Goal: Task Accomplishment & Management: Manage account settings

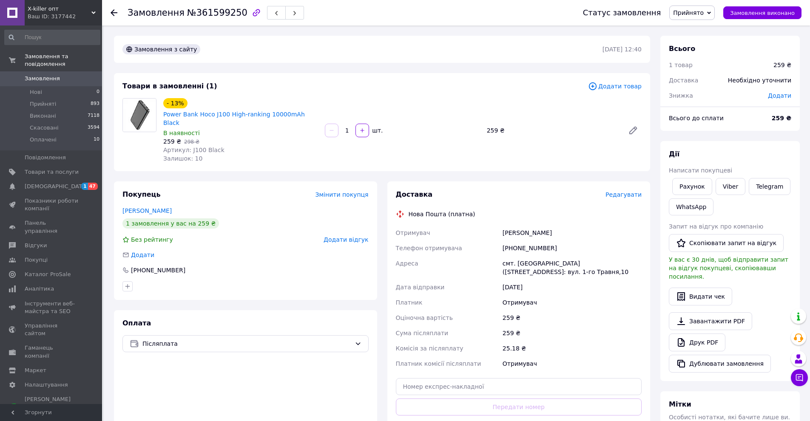
scroll to position [159, 0]
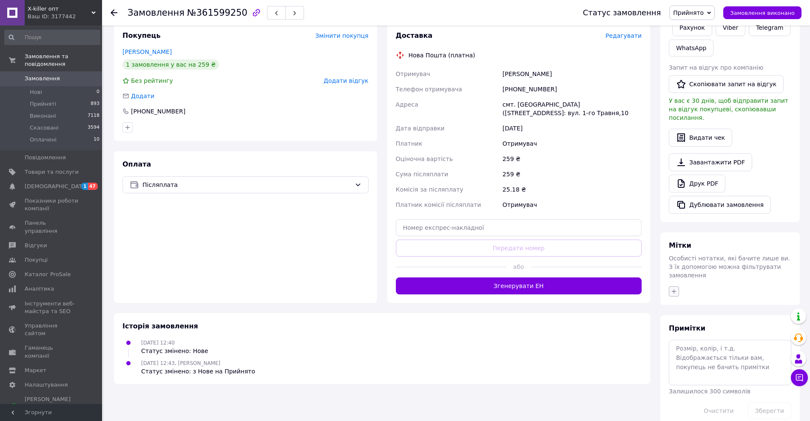
click at [676, 288] on icon "button" at bounding box center [673, 291] width 7 height 7
type input "12.09"
click at [701, 329] on label "12.09 недозвон" at bounding box center [705, 332] width 45 height 6
checkbox input "true"
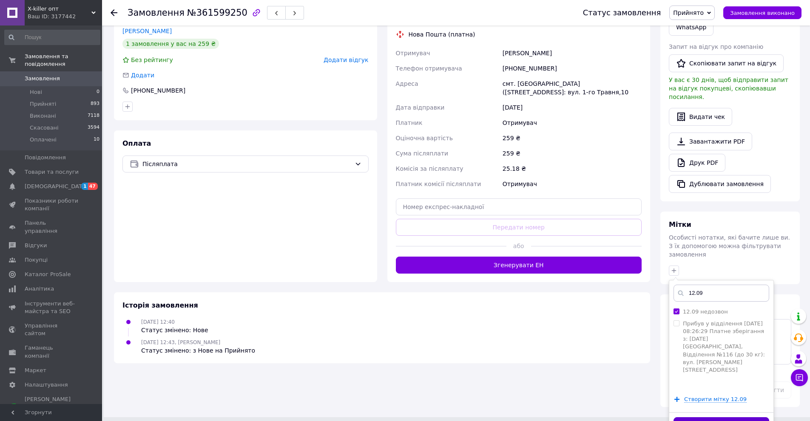
click at [681, 417] on button "Додати мітку" at bounding box center [721, 425] width 96 height 17
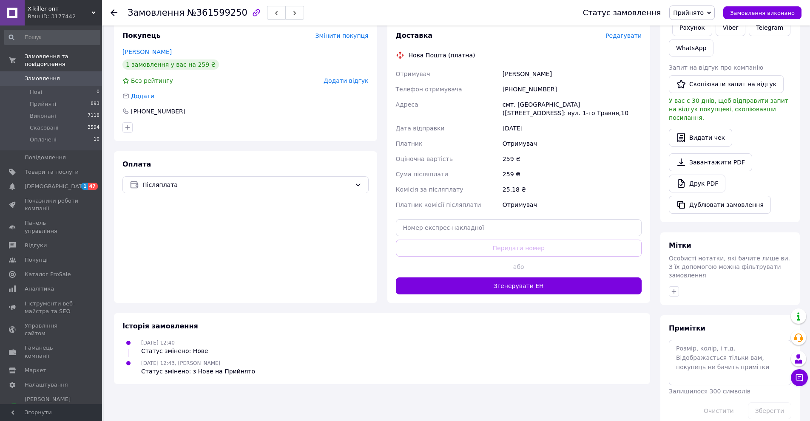
scroll to position [0, 0]
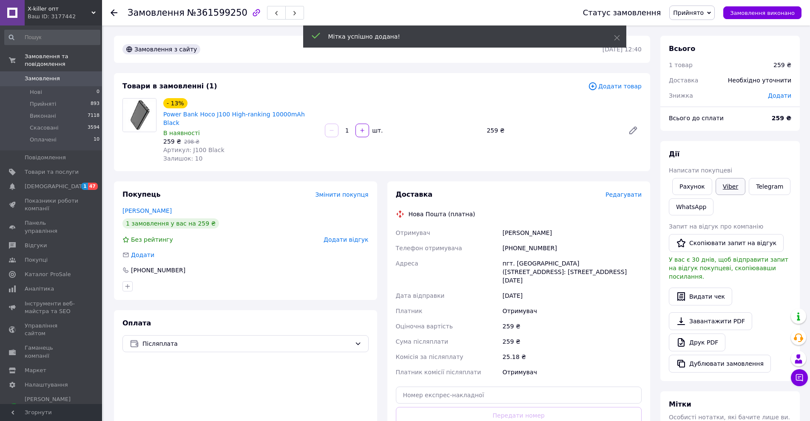
click at [727, 188] on link "Viber" at bounding box center [730, 186] width 30 height 17
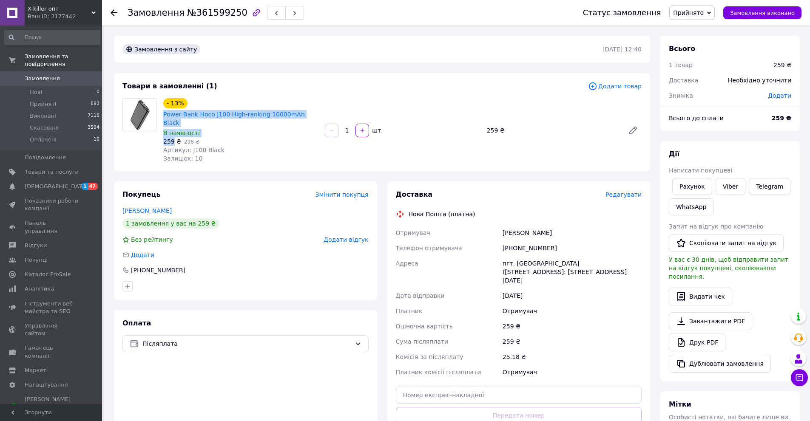
drag, startPoint x: 161, startPoint y: 113, endPoint x: 172, endPoint y: 134, distance: 24.1
click at [172, 134] on div "- 13% Power Bank Hoco J100 High-ranking 10000mAh Black В наявності 259 ₴   298 …" at bounding box center [241, 131] width 162 height 68
copy div "Power Bank Hoco J100 High-ranking 10000mAh Black В наявності 259"
click at [262, 116] on link "Power Bank Hoco J100 High-ranking 10000mAh Black" at bounding box center [234, 118] width 142 height 15
click at [570, 241] on div "[PHONE_NUMBER]" at bounding box center [572, 248] width 142 height 15
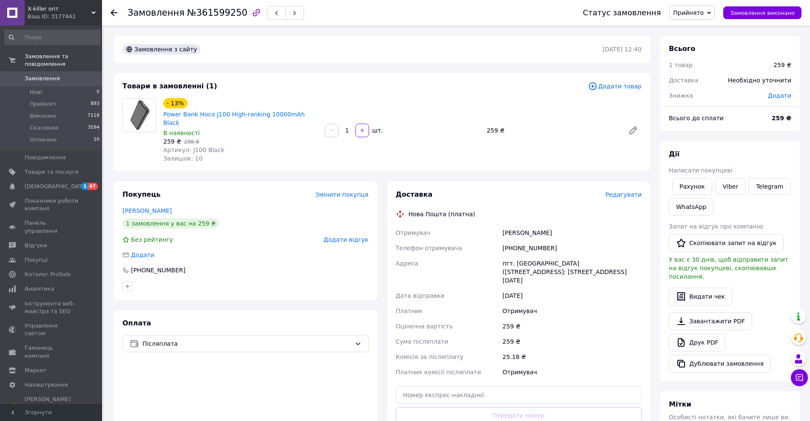
scroll to position [170, 0]
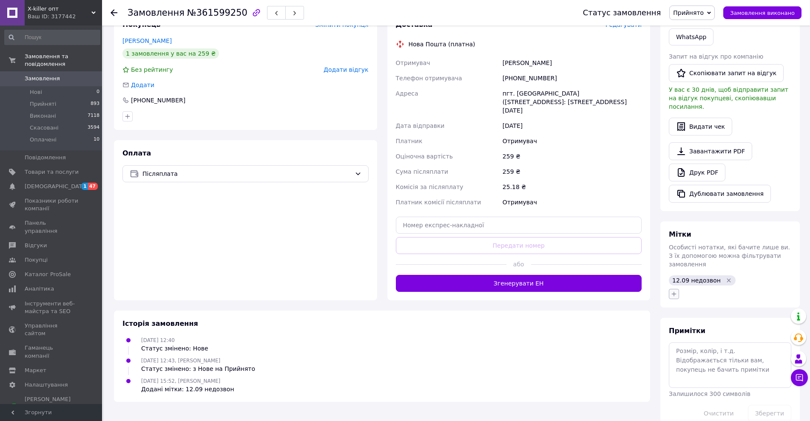
click at [676, 291] on icon "button" at bounding box center [673, 294] width 7 height 7
type input "написал в [GEOGRAPHIC_DATA]"
click at [740, 411] on label "написал в [GEOGRAPHIC_DATA], жду ОС" at bounding box center [725, 418] width 84 height 14
checkbox input "true"
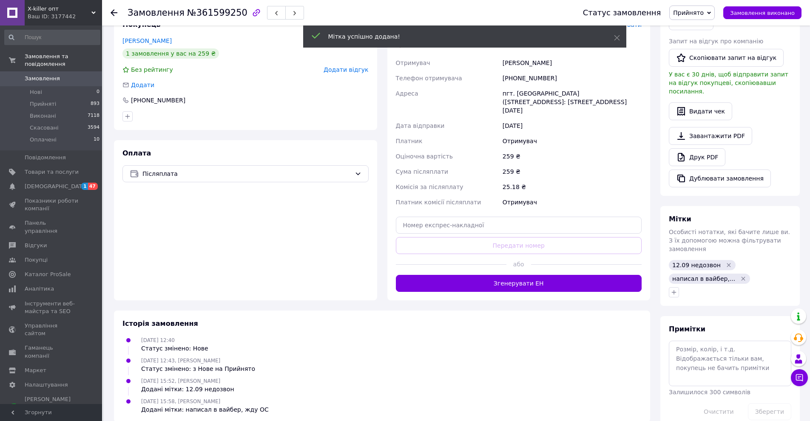
scroll to position [0, 0]
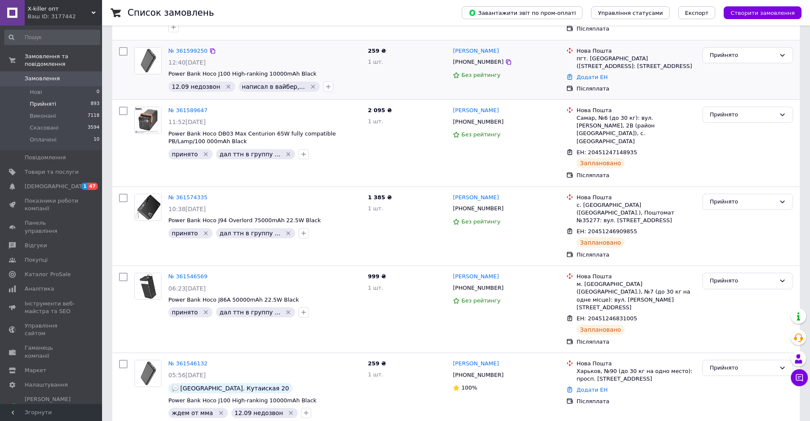
scroll to position [298, 0]
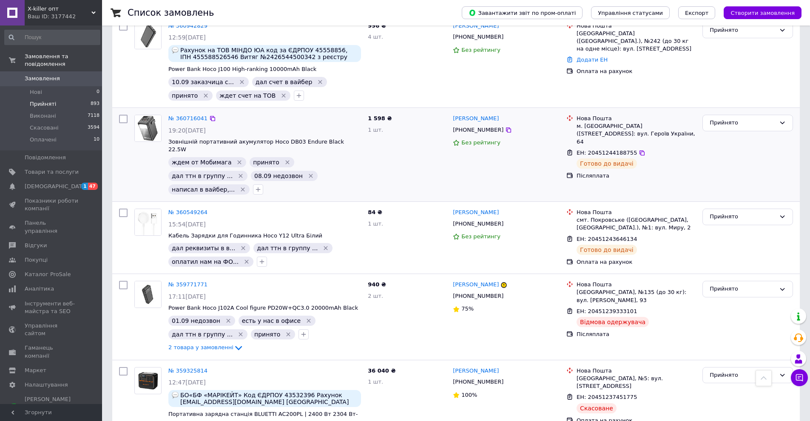
scroll to position [1445, 0]
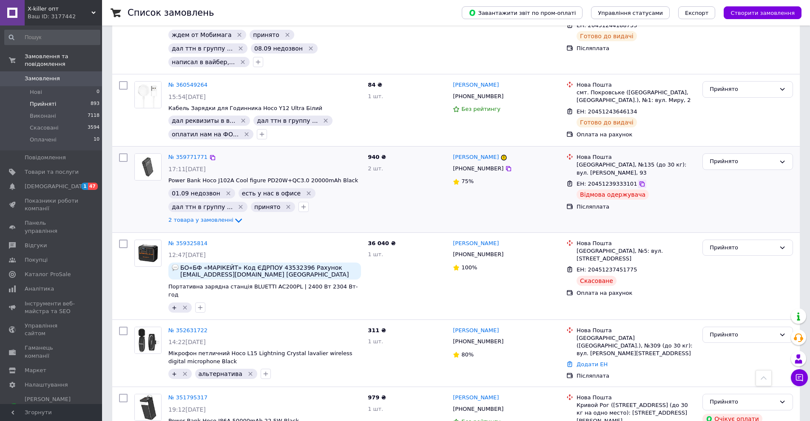
click at [639, 182] on icon at bounding box center [641, 184] width 5 height 5
click at [298, 202] on button "button" at bounding box center [303, 207] width 10 height 10
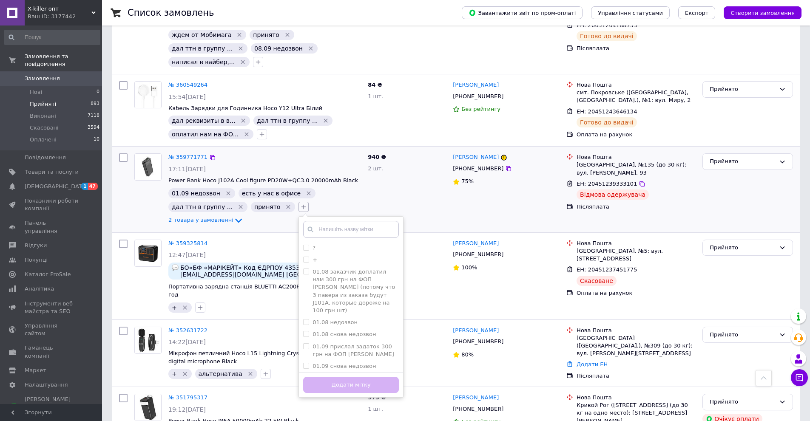
type input "Отримана Дата отримання: 11.09.2025 10:45:14 Київ, Відділення №116 (до 30 кг): …"
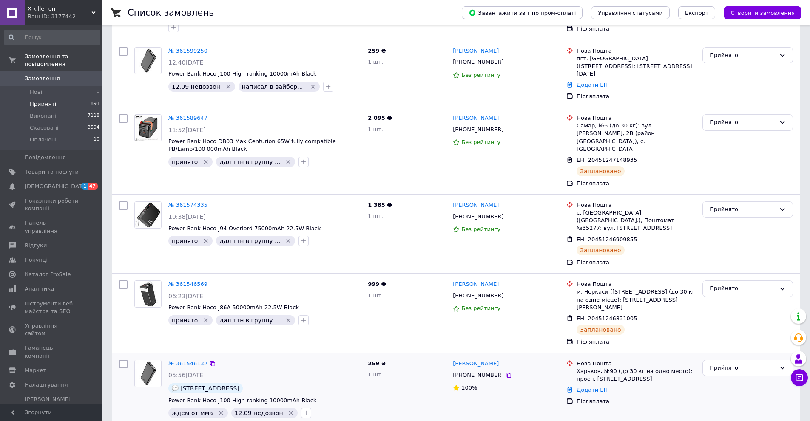
scroll to position [0, 0]
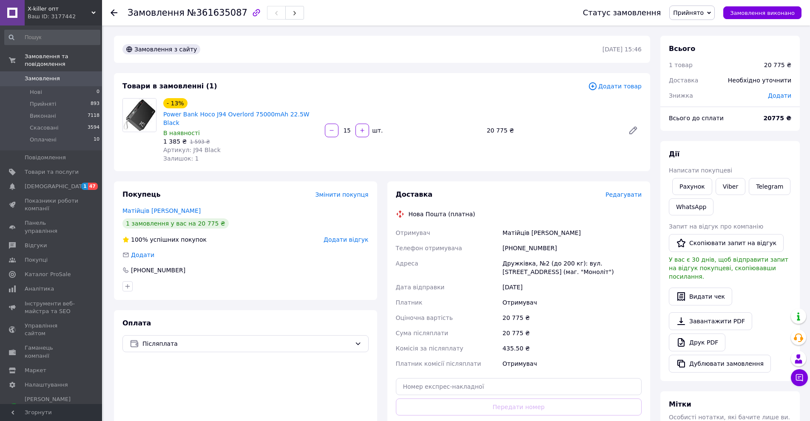
scroll to position [128, 0]
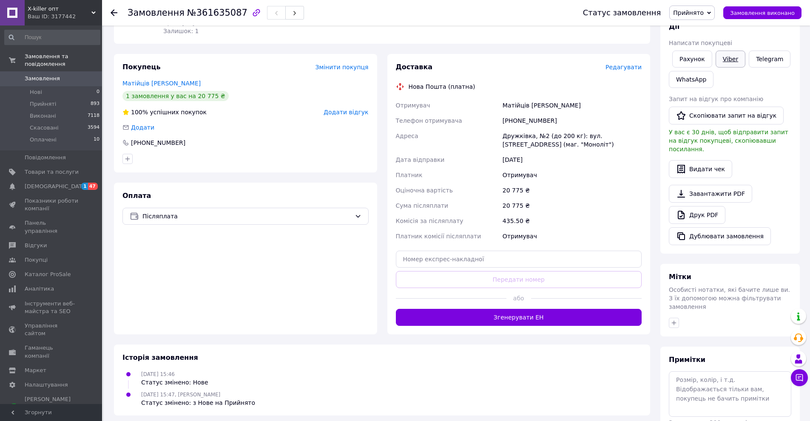
click at [731, 56] on link "Viber" at bounding box center [730, 59] width 30 height 17
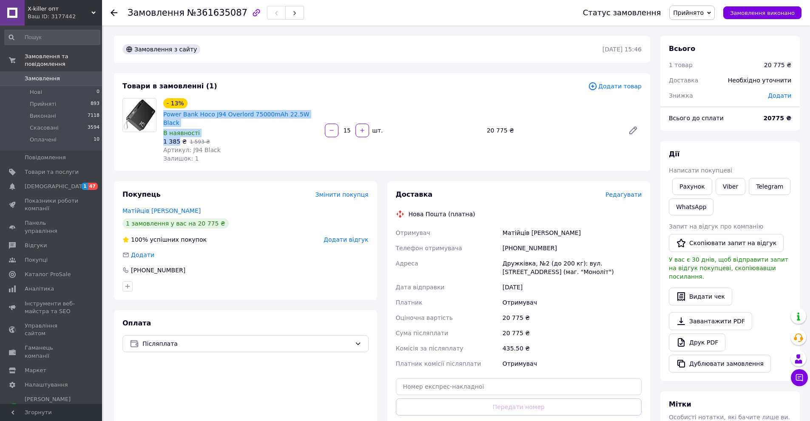
drag, startPoint x: 162, startPoint y: 115, endPoint x: 177, endPoint y: 131, distance: 22.0
click at [177, 131] on div "- 13% Power Bank Hoco J94 Overlord 75000mAh 22.5W Black В наявності 1 385 ₴   1…" at bounding box center [241, 131] width 162 height 68
copy div "Power Bank Hoco J94 Overlord 75000mAh 22.5W Black В наявності 1 385"
click at [576, 326] on div "20 775 ₴" at bounding box center [572, 333] width 142 height 15
click at [139, 207] on link "Матійців Юрій" at bounding box center [161, 210] width 78 height 7
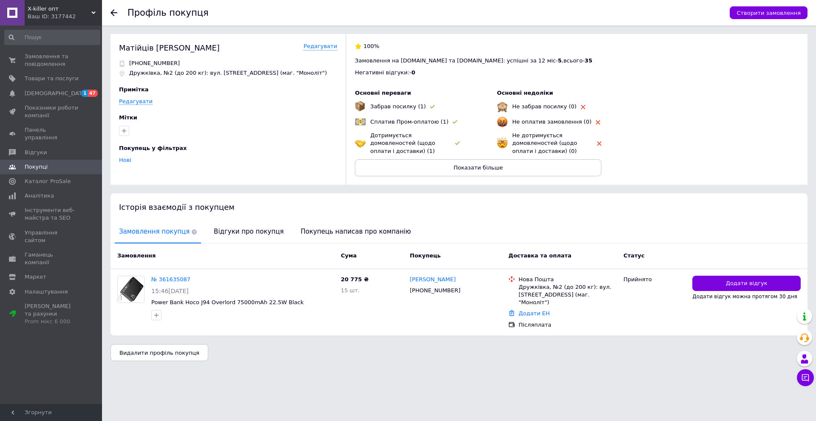
click at [114, 11] on icon at bounding box center [114, 12] width 7 height 7
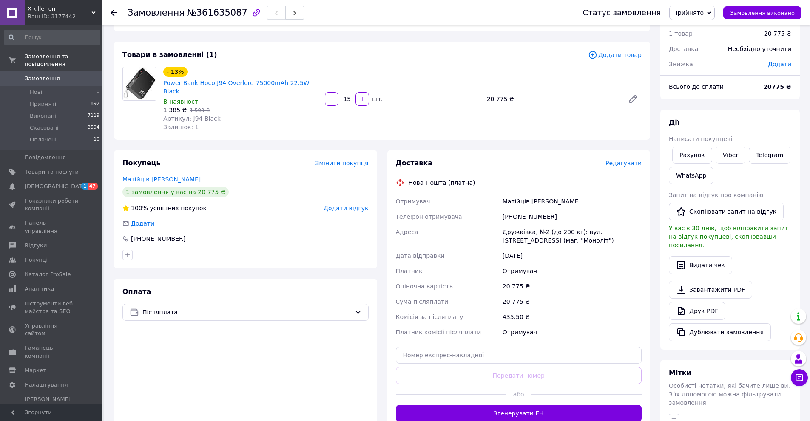
scroll to position [159, 0]
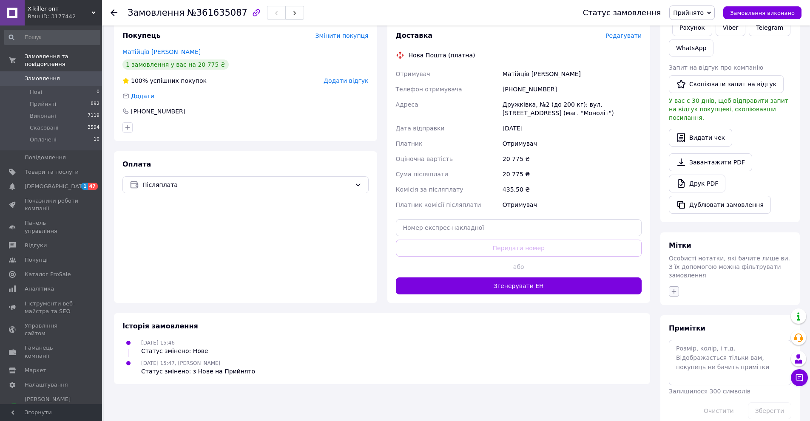
click at [672, 288] on icon "button" at bounding box center [673, 291] width 7 height 7
type input "принято"
click at [684, 329] on label "принято" at bounding box center [695, 332] width 24 height 6
checkbox input "true"
click at [678, 419] on button "Додати мітку" at bounding box center [721, 427] width 96 height 17
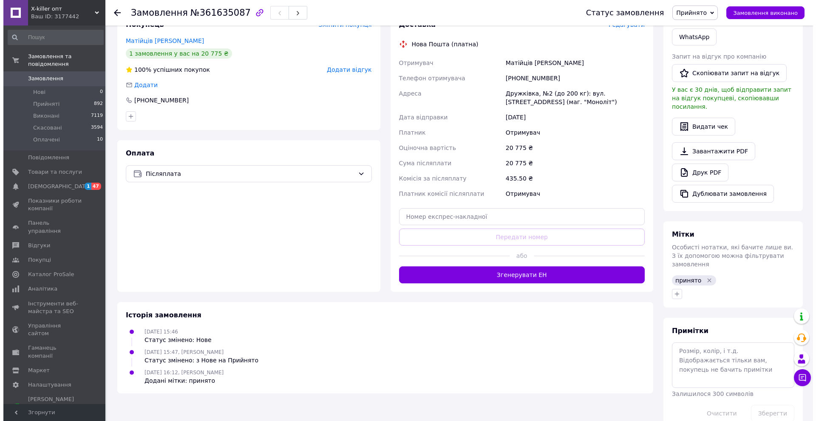
scroll to position [0, 0]
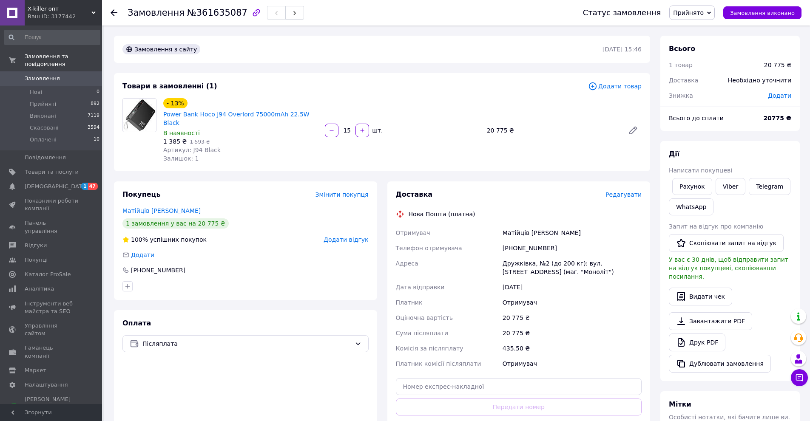
click at [347, 128] on input "15" at bounding box center [347, 131] width 14 height 6
type input "6"
click at [400, 148] on div "- 13% Power Bank Hoco J94 Overlord 75000mAh 22.5W Black В наявності 1 385 ₴   1…" at bounding box center [402, 131] width 485 height 68
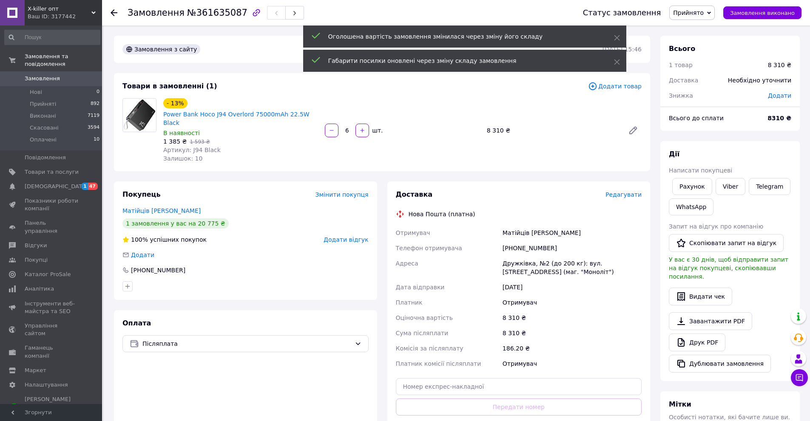
click at [619, 191] on span "Редагувати" at bounding box center [623, 194] width 36 height 7
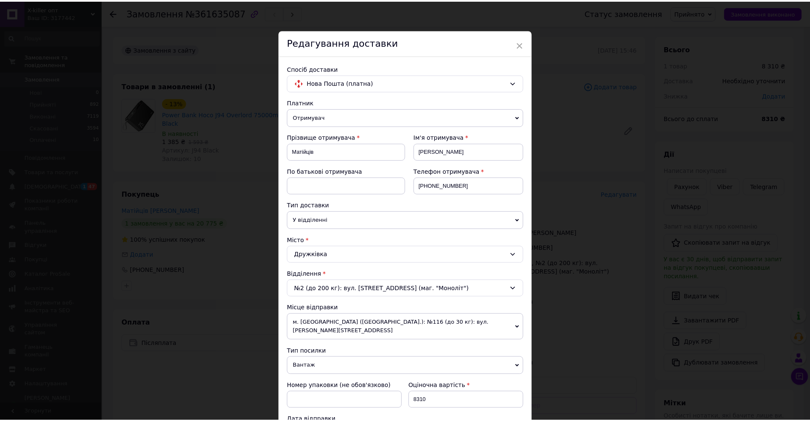
scroll to position [227, 0]
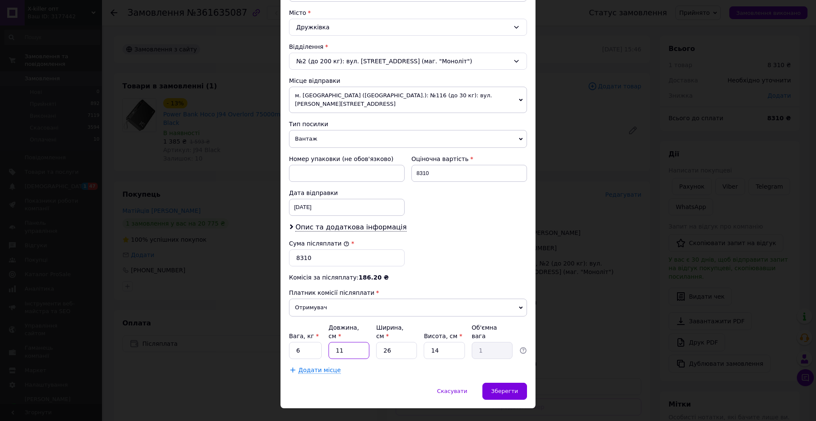
click at [355, 342] on input "11" at bounding box center [349, 350] width 41 height 17
type input "2"
type input "0.18"
type input "20"
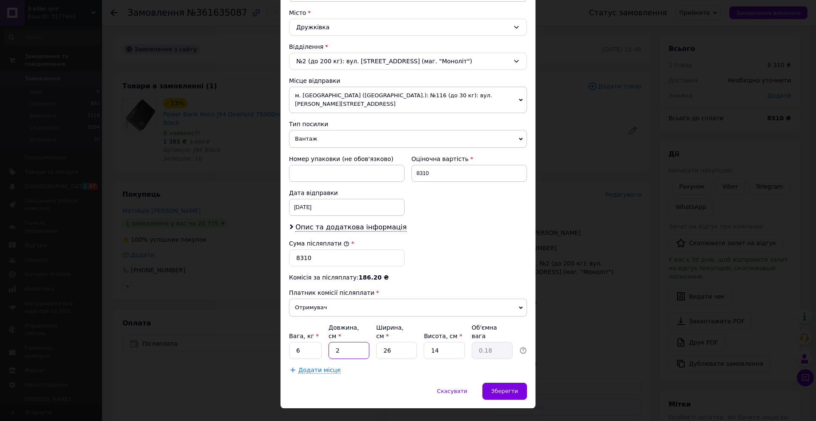
type input "1.82"
type input "20"
click at [398, 342] on input "26" at bounding box center [396, 350] width 41 height 17
type input "1"
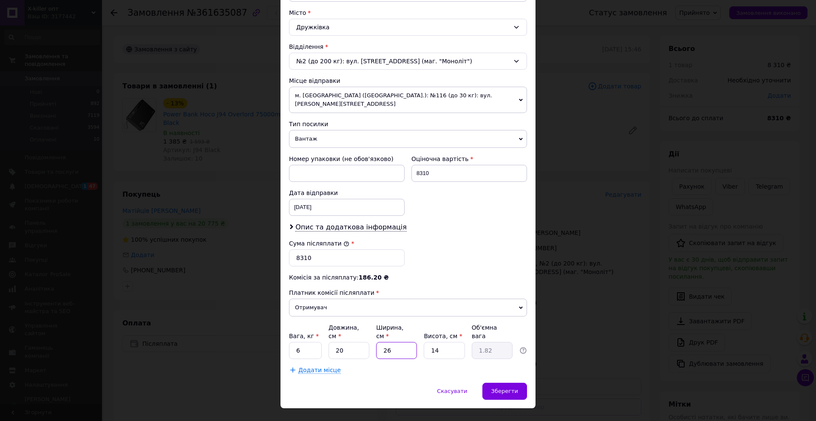
type input "0.1"
type input "15"
type input "1.05"
type input "15"
click at [379, 383] on div "Скасувати   Зберегти" at bounding box center [408, 396] width 255 height 26
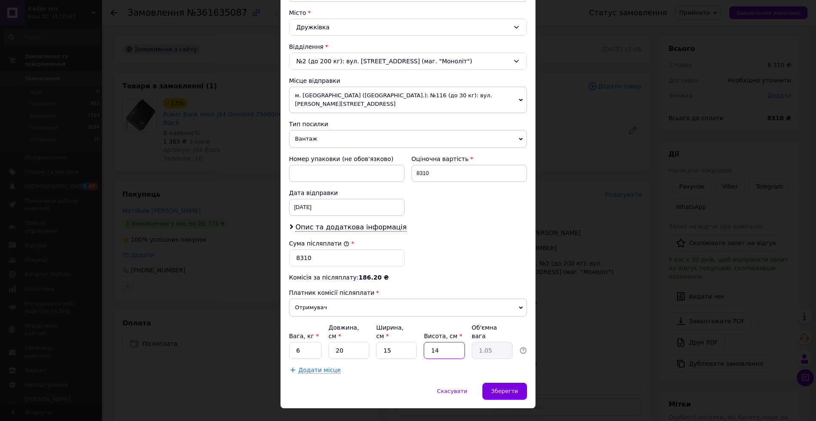
click at [444, 342] on input "14" at bounding box center [444, 350] width 41 height 17
type input "3"
type input "0.23"
type input "30"
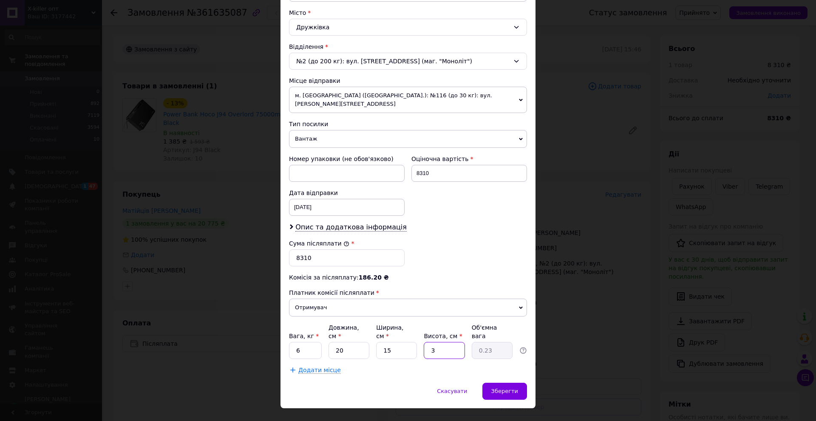
type input "2.25"
type input "30"
click at [395, 364] on div "Спосіб доставки Нова Пошта (платна) Платник Отримувач Відправник Прізвище отрим…" at bounding box center [408, 105] width 255 height 555
click at [506, 388] on span "Зберегти" at bounding box center [504, 391] width 27 height 6
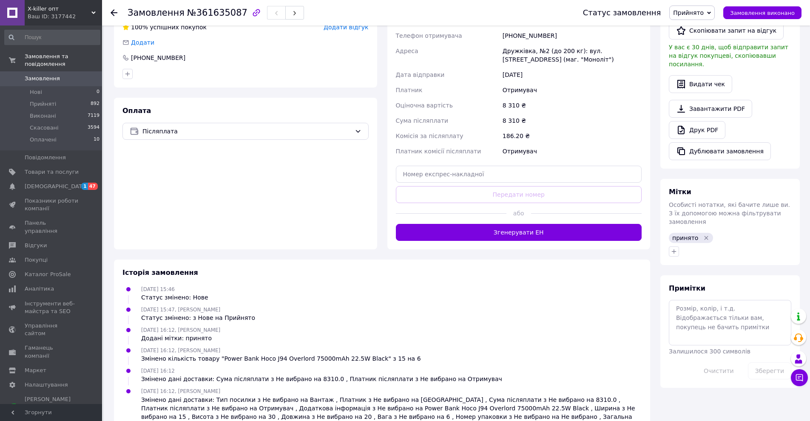
scroll to position [128, 0]
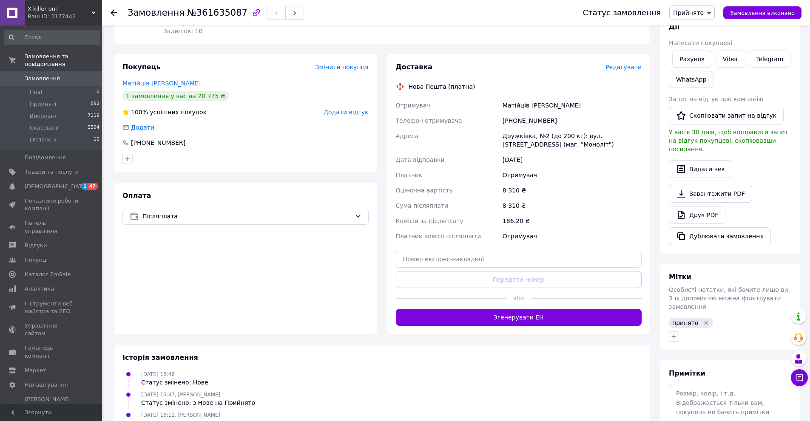
click at [527, 113] on div "+380683093034" at bounding box center [572, 120] width 142 height 15
copy div "380683093034"
click at [579, 213] on div "186.20 ₴" at bounding box center [572, 220] width 142 height 15
click at [626, 310] on button "Згенерувати ЕН" at bounding box center [519, 317] width 246 height 17
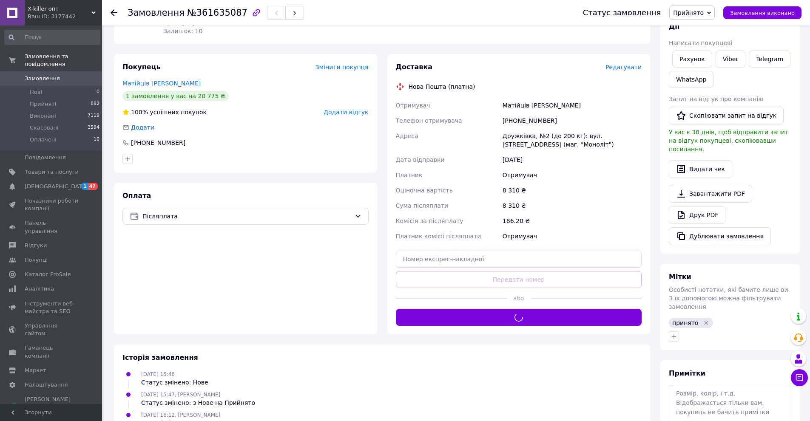
scroll to position [0, 0]
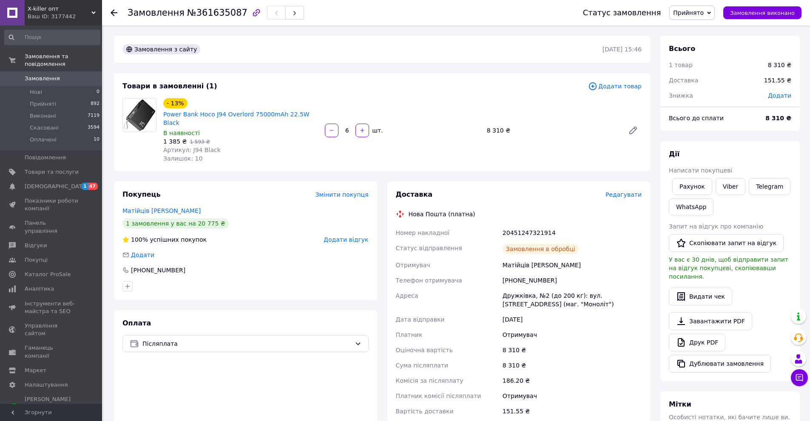
click at [524, 225] on div "20451247321914" at bounding box center [572, 232] width 142 height 15
copy div "20451247321914"
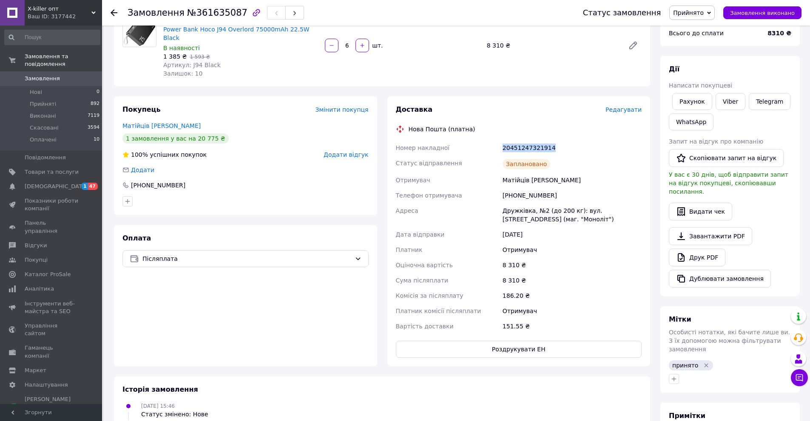
scroll to position [213, 0]
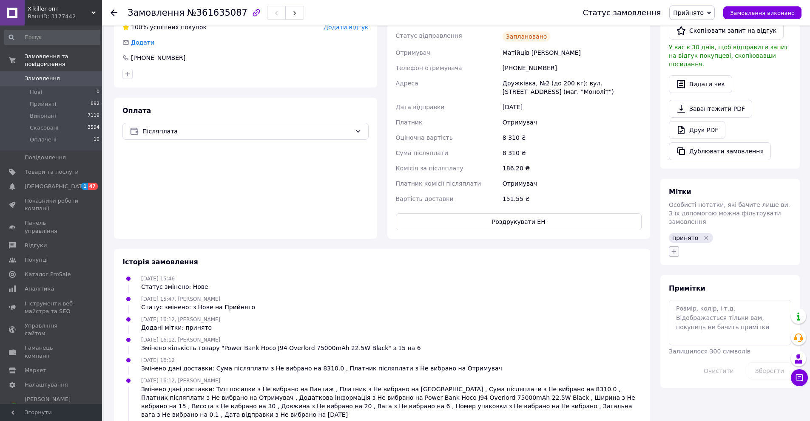
click at [676, 248] on icon "button" at bounding box center [673, 251] width 7 height 7
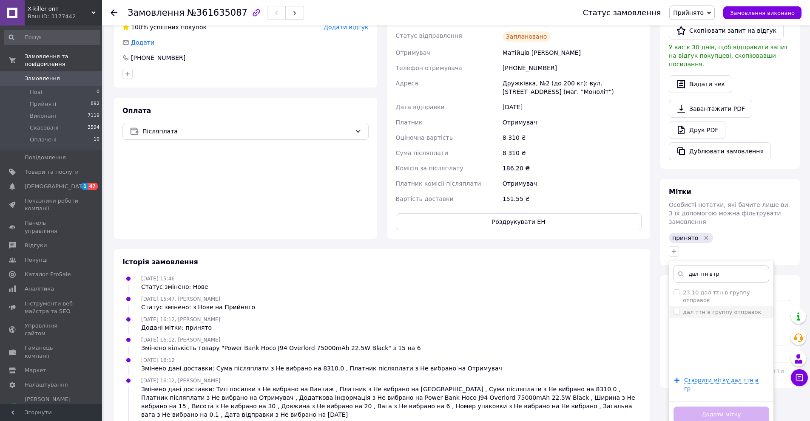
type input "дал ттн в гр"
click at [740, 309] on label "дал ттн в группу отправок" at bounding box center [722, 312] width 78 height 6
checkbox input "true"
click at [682, 407] on button "Додати мітку" at bounding box center [721, 415] width 96 height 17
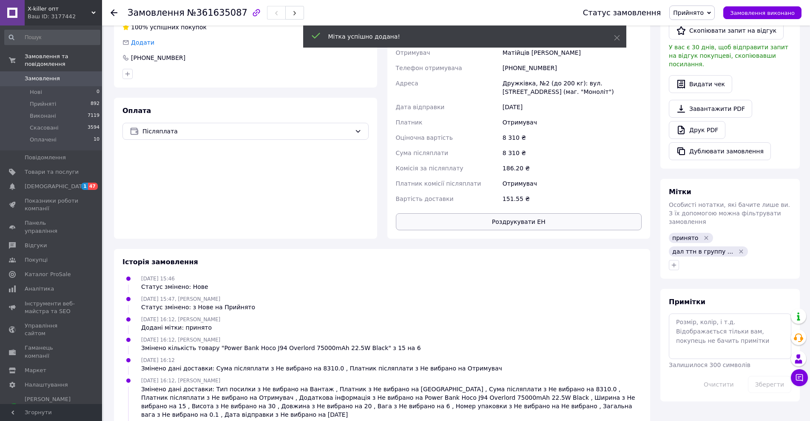
click at [583, 214] on button "Роздрукувати ЕН" at bounding box center [519, 221] width 246 height 17
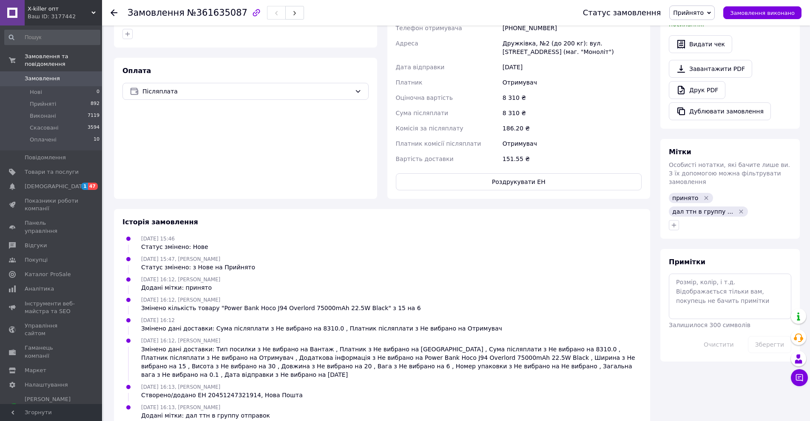
scroll to position [0, 0]
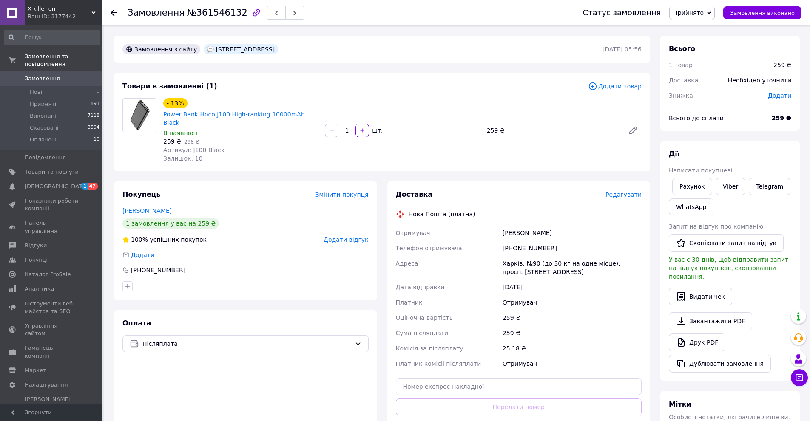
scroll to position [173, 0]
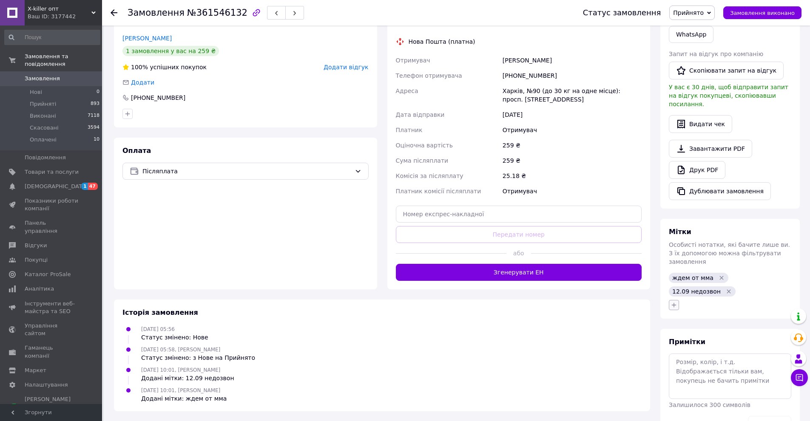
click at [674, 300] on button "button" at bounding box center [674, 305] width 10 height 10
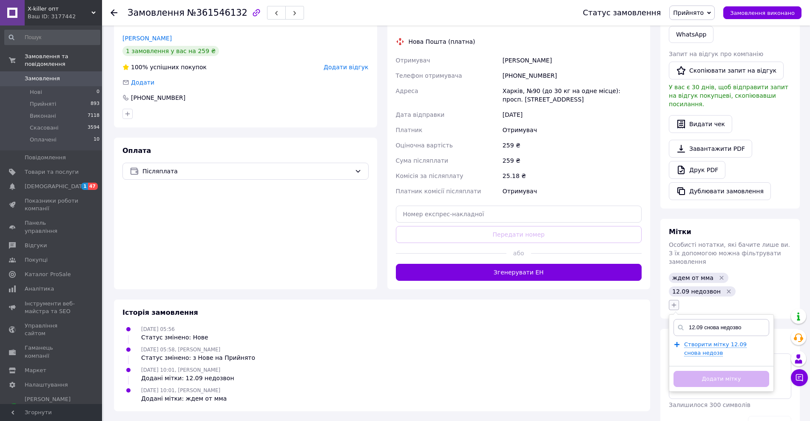
type input "12.09 снова недозвон"
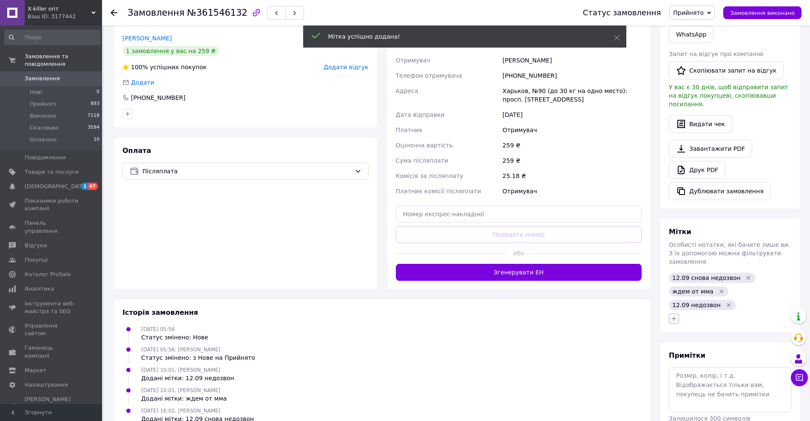
click at [675, 315] on icon "button" at bounding box center [673, 318] width 7 height 7
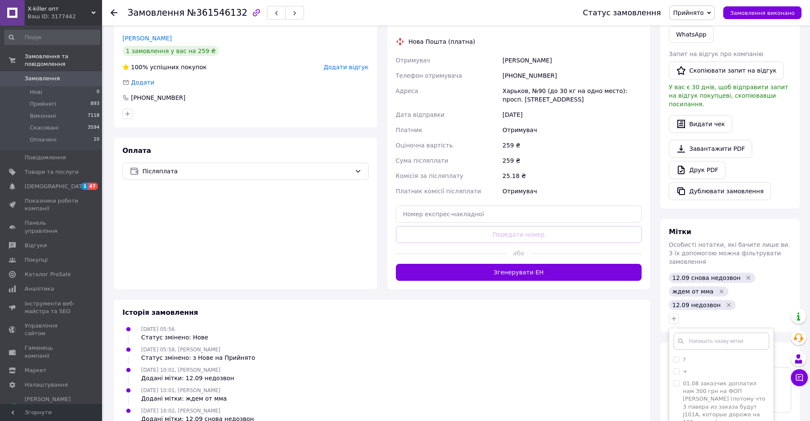
click at [610, 140] on div "259 ₴" at bounding box center [572, 145] width 142 height 15
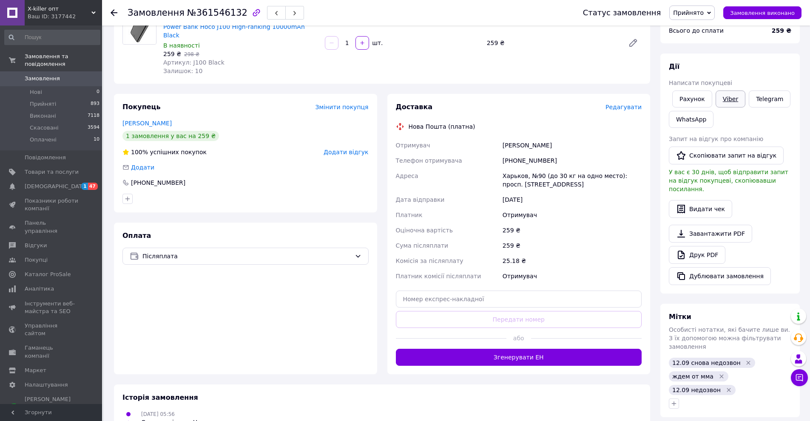
click at [727, 98] on link "Viber" at bounding box center [730, 99] width 30 height 17
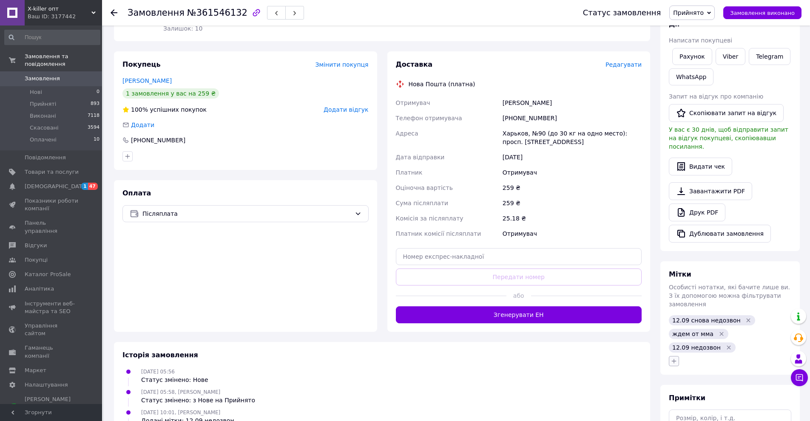
click at [675, 359] on icon "button" at bounding box center [674, 361] width 5 height 5
type input "принято"
drag, startPoint x: 687, startPoint y: 372, endPoint x: 670, endPoint y: 375, distance: 17.3
click at [687, 399] on label "принято" at bounding box center [695, 402] width 24 height 6
checkbox input "true"
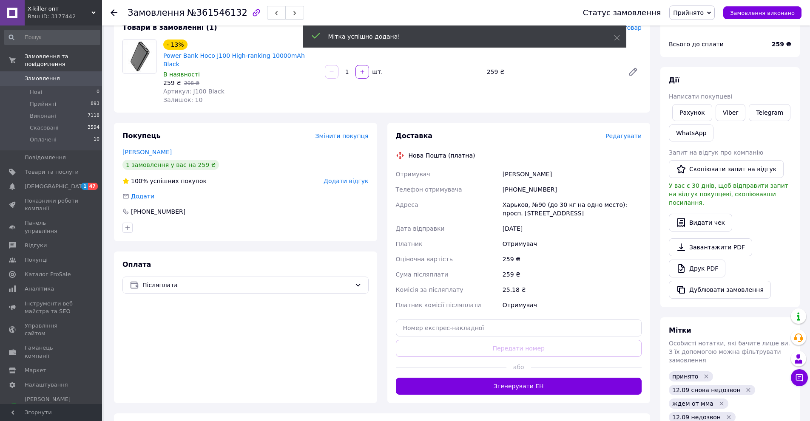
scroll to position [0, 0]
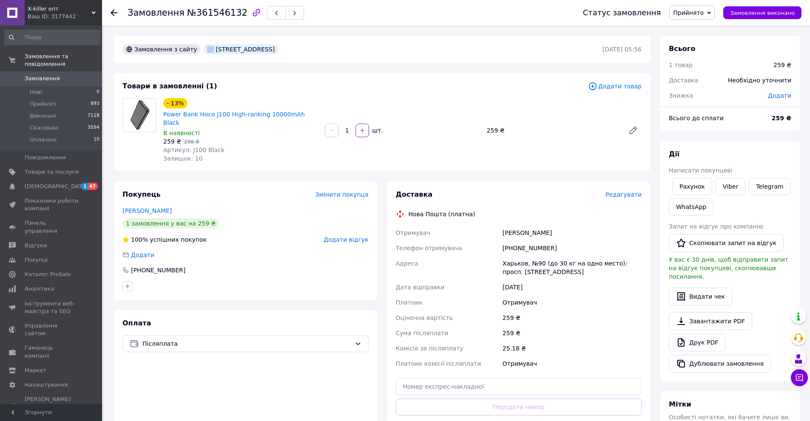
drag, startPoint x: 207, startPoint y: 50, endPoint x: 300, endPoint y: 48, distance: 92.3
click at [278, 48] on div "Харьковская обл.ул. Кутаиская 20" at bounding box center [241, 49] width 74 height 10
click at [207, 51] on div "Харьковская обл.ул. Кутаиская 20" at bounding box center [241, 49] width 74 height 10
click at [210, 49] on div "Харьковская обл.ул. Кутаиская 20" at bounding box center [241, 49] width 74 height 10
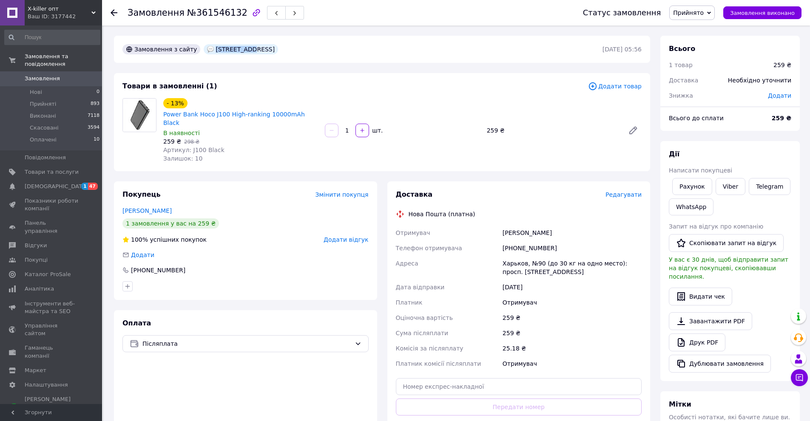
click at [213, 48] on div "[GEOGRAPHIC_DATA]. Кутаиская 20" at bounding box center [241, 49] width 74 height 10
drag, startPoint x: 207, startPoint y: 48, endPoint x: 297, endPoint y: 48, distance: 89.7
click at [278, 48] on div "[GEOGRAPHIC_DATA]. Кутаиская 20" at bounding box center [241, 49] width 74 height 10
copy div "[GEOGRAPHIC_DATA]. Кутаиская 20"
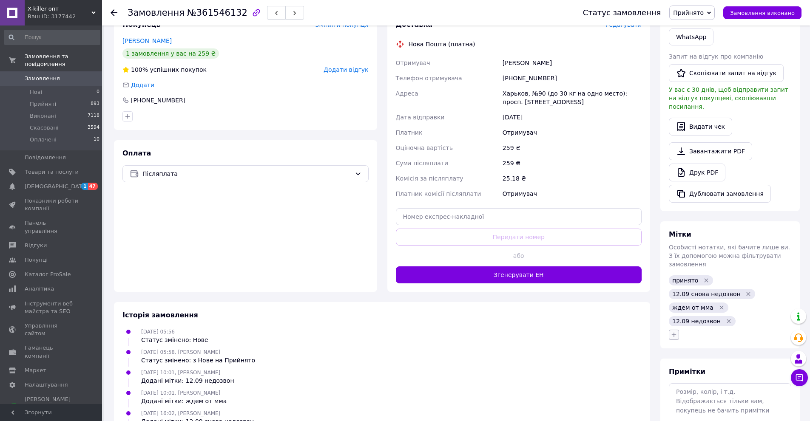
click at [673, 332] on icon "button" at bounding box center [673, 335] width 7 height 7
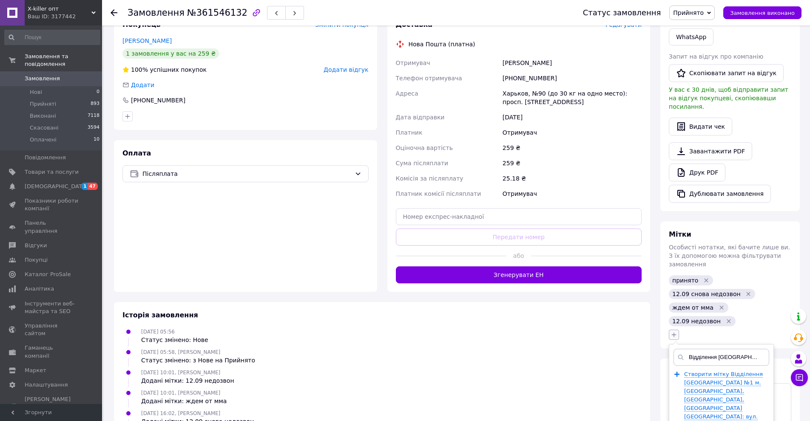
type input "Відділення Нової Пошти №1 м. Жихор, Харківський район, Харківська область Адрес…"
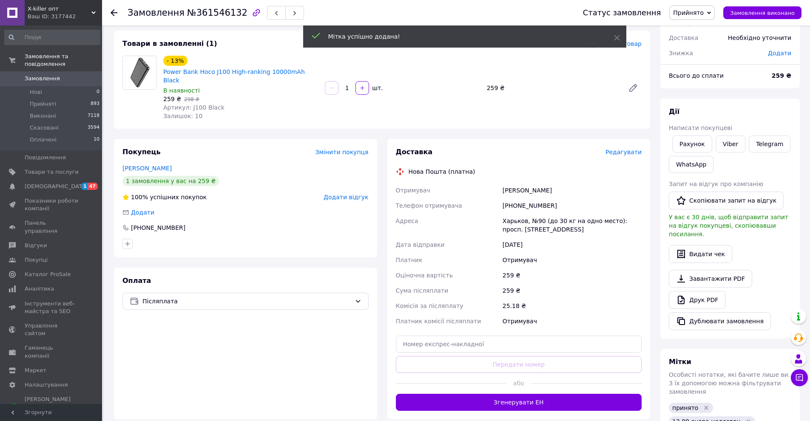
scroll to position [213, 0]
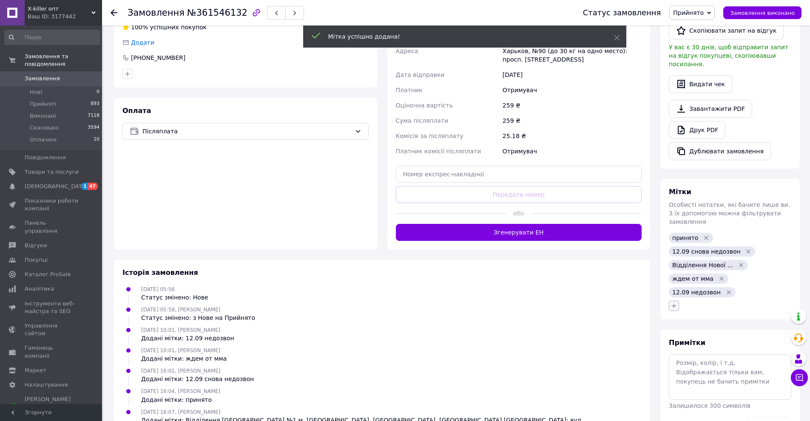
click at [673, 303] on icon "button" at bounding box center [673, 306] width 7 height 7
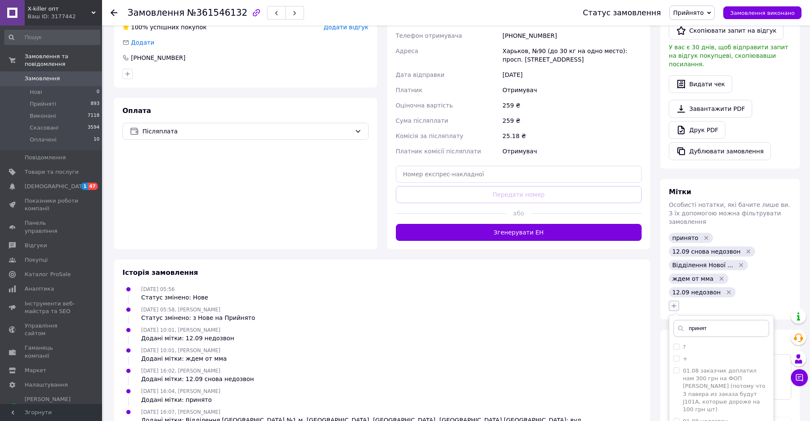
type input "принято"
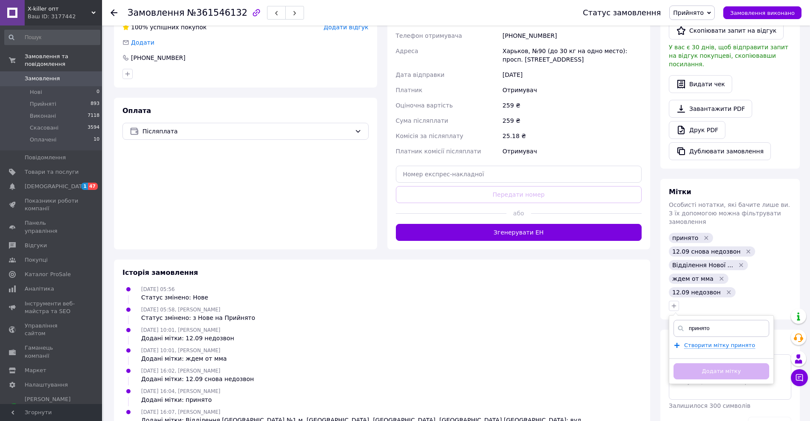
click at [700, 320] on input "принято" at bounding box center [721, 328] width 96 height 17
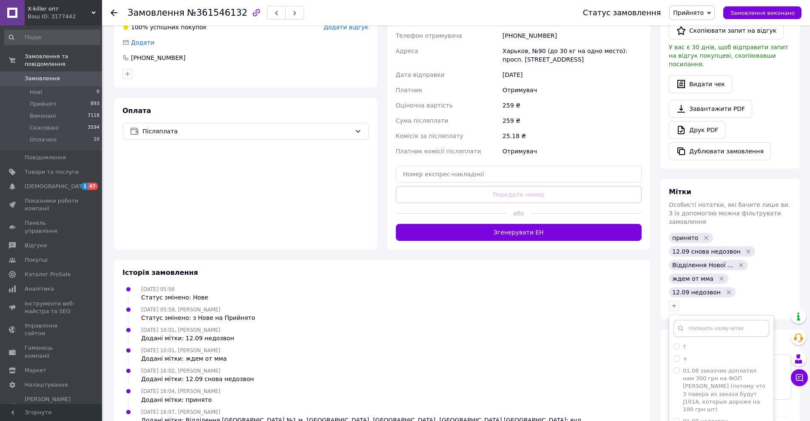
click at [621, 290] on div "12.09.2025 05:56 Статус змінено: Нове" at bounding box center [382, 293] width 526 height 17
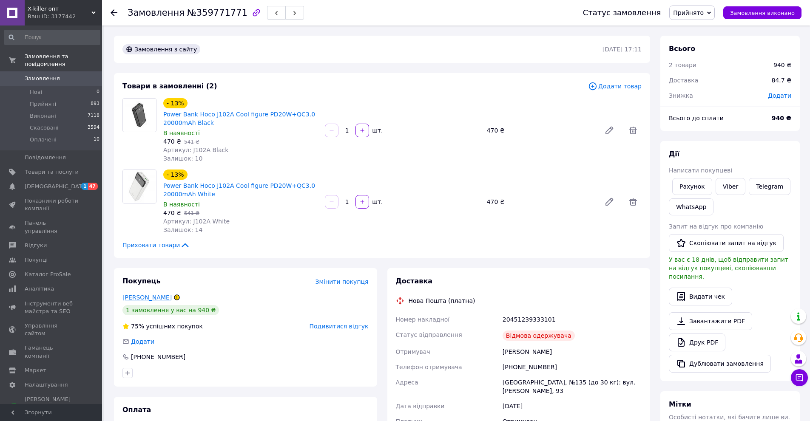
click at [172, 297] on link "[PERSON_NAME]" at bounding box center [146, 297] width 49 height 7
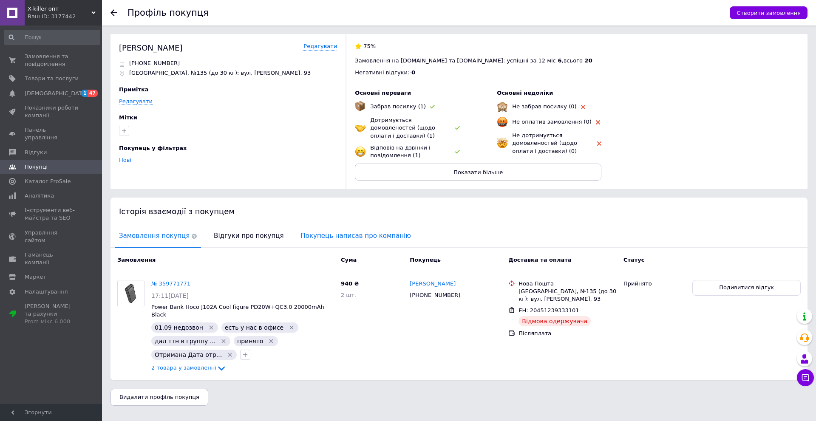
drag, startPoint x: 318, startPoint y: 233, endPoint x: 299, endPoint y: 237, distance: 19.5
click at [318, 233] on span "Покупець написав про компанію" at bounding box center [356, 236] width 119 height 22
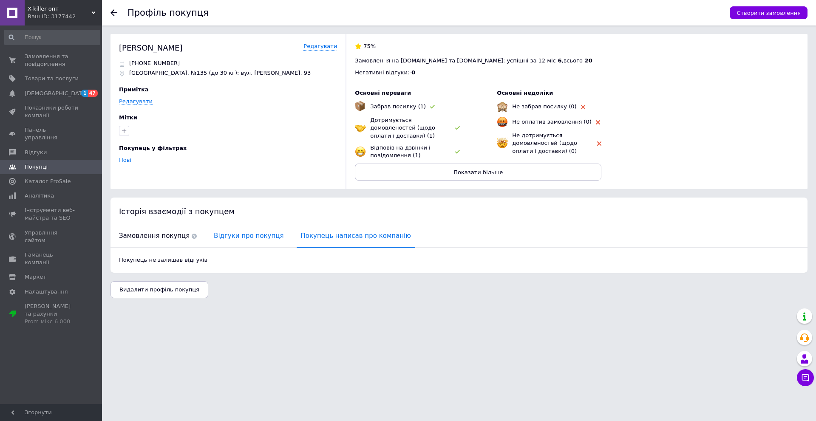
click at [237, 233] on span "Відгуки про покупця" at bounding box center [249, 236] width 78 height 22
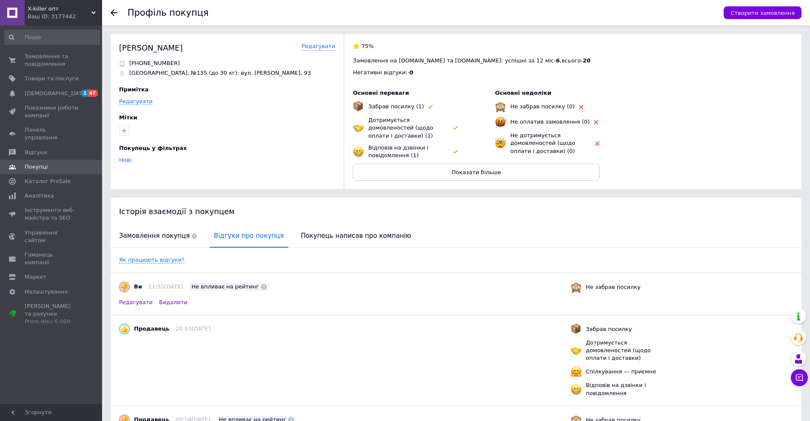
scroll to position [41, 0]
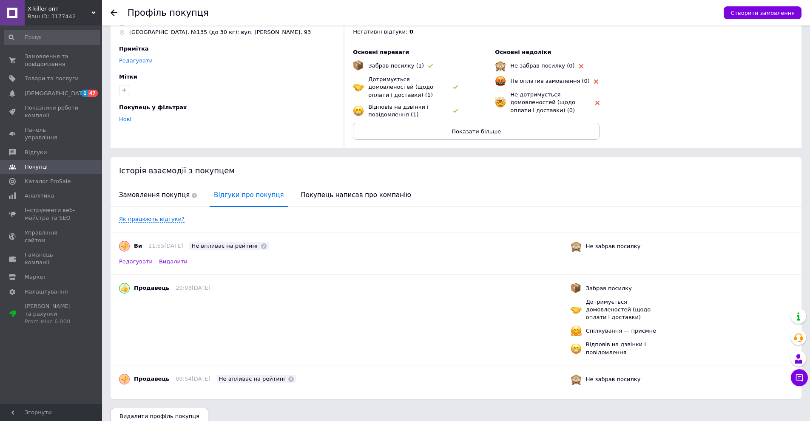
click at [133, 258] on span "Редагувати" at bounding box center [136, 262] width 34 height 8
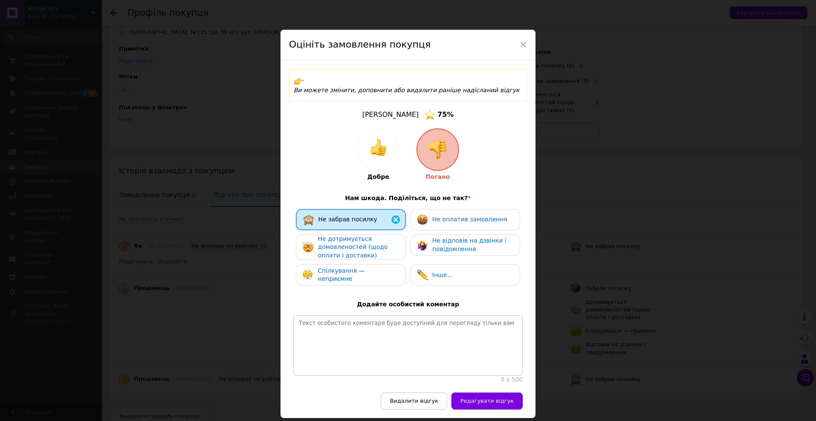
click at [379, 243] on div "Не дотримується домовленостей (щодо оплати і доставки)" at bounding box center [358, 247] width 81 height 25
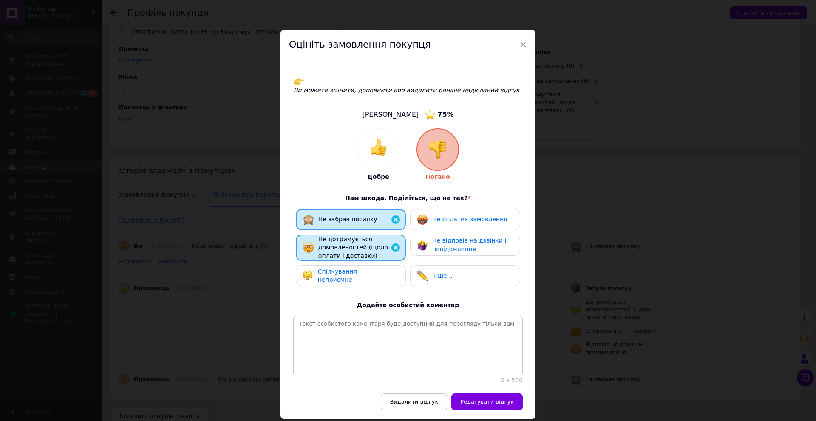
click at [507, 400] on span "Редагувати відгук" at bounding box center [487, 402] width 54 height 6
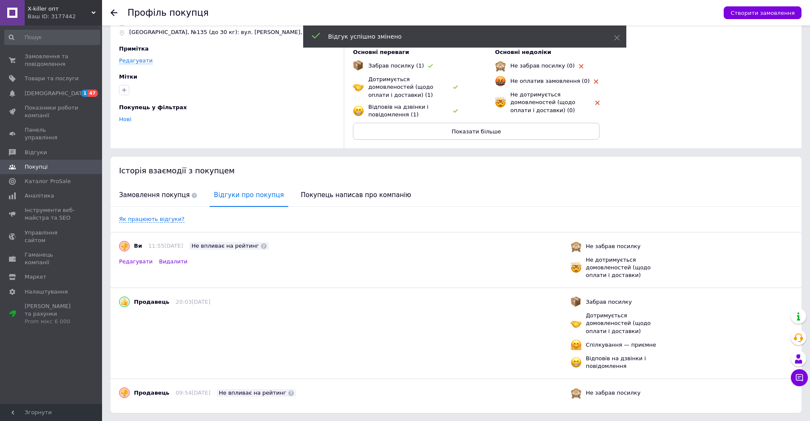
scroll to position [0, 0]
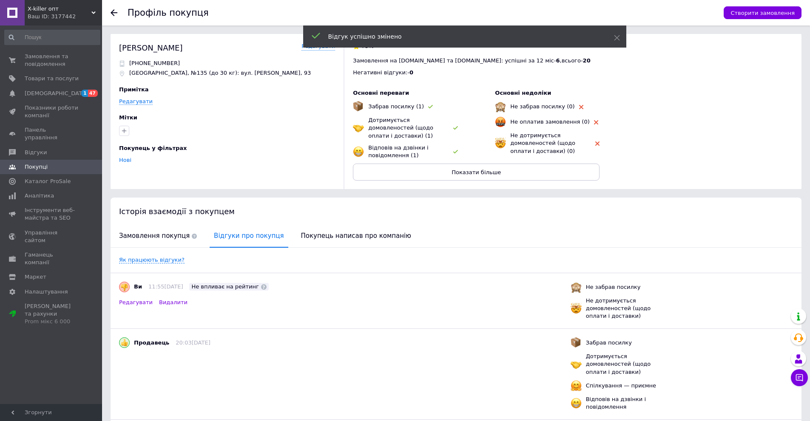
click at [113, 13] on use at bounding box center [114, 12] width 7 height 7
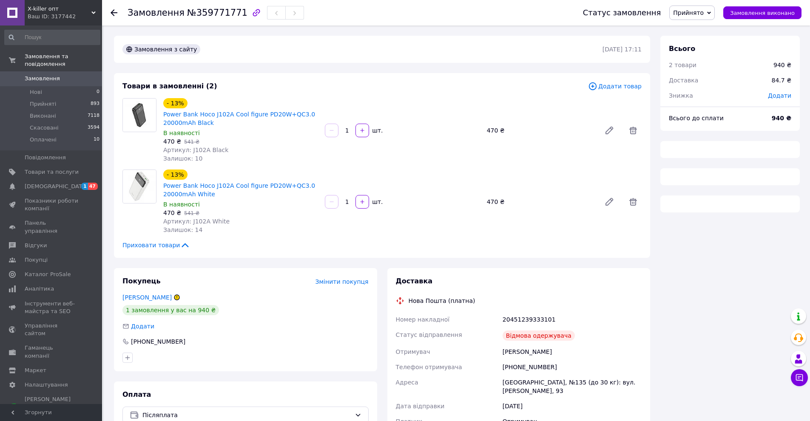
click at [694, 10] on span "Прийнято" at bounding box center [688, 12] width 31 height 7
click at [697, 30] on li "Виконано" at bounding box center [692, 29] width 45 height 13
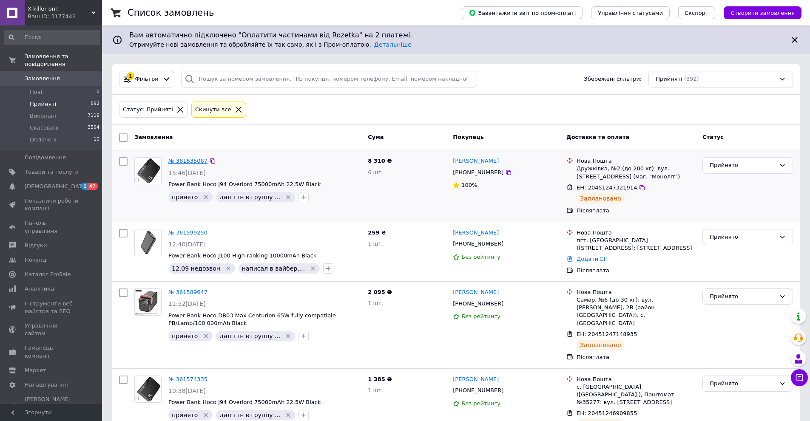
click at [189, 162] on link "№ 361635087" at bounding box center [187, 161] width 39 height 6
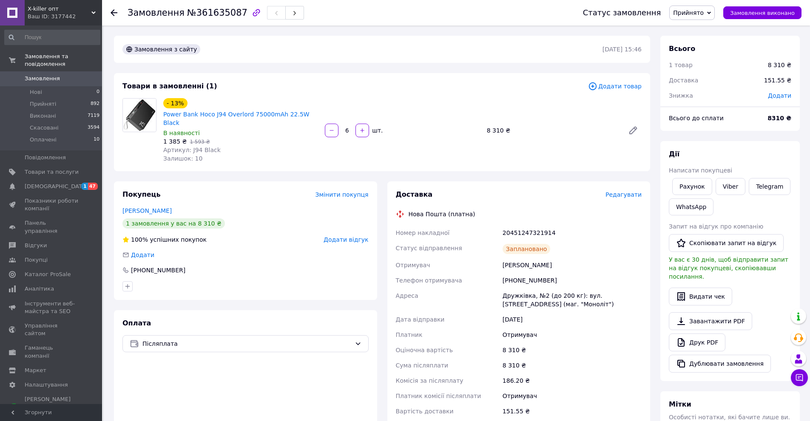
click at [578, 345] on div "8 310 ₴" at bounding box center [572, 350] width 142 height 15
click at [604, 343] on div "8 310 ₴" at bounding box center [572, 350] width 142 height 15
click at [616, 373] on div "186.20 ₴" at bounding box center [572, 380] width 142 height 15
drag, startPoint x: 188, startPoint y: 143, endPoint x: 197, endPoint y: 142, distance: 9.0
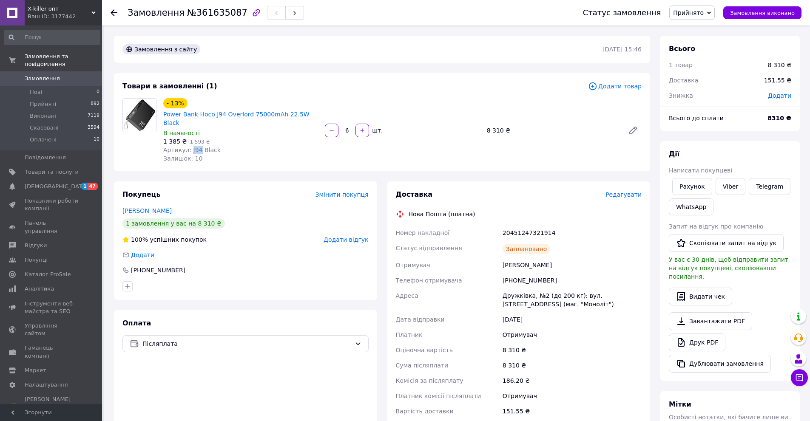
click at [197, 147] on span "Артикул: J94 Black" at bounding box center [191, 150] width 57 height 7
copy span "J94"
